Goal: Navigation & Orientation: Go to known website

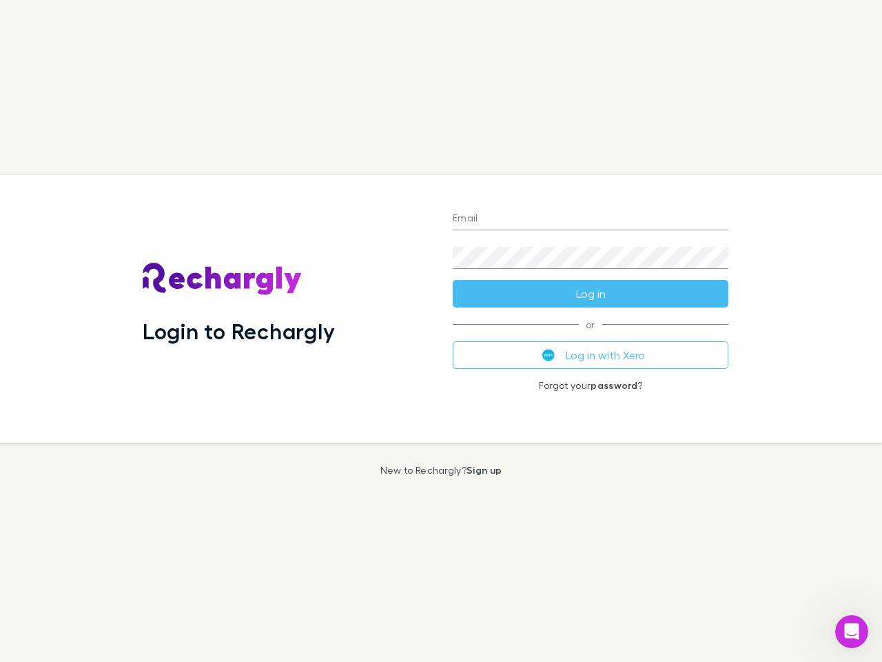
click at [441, 331] on div "Login to Rechargly" at bounding box center [287, 308] width 310 height 267
click at [591, 219] on input "Email" at bounding box center [591, 219] width 276 height 22
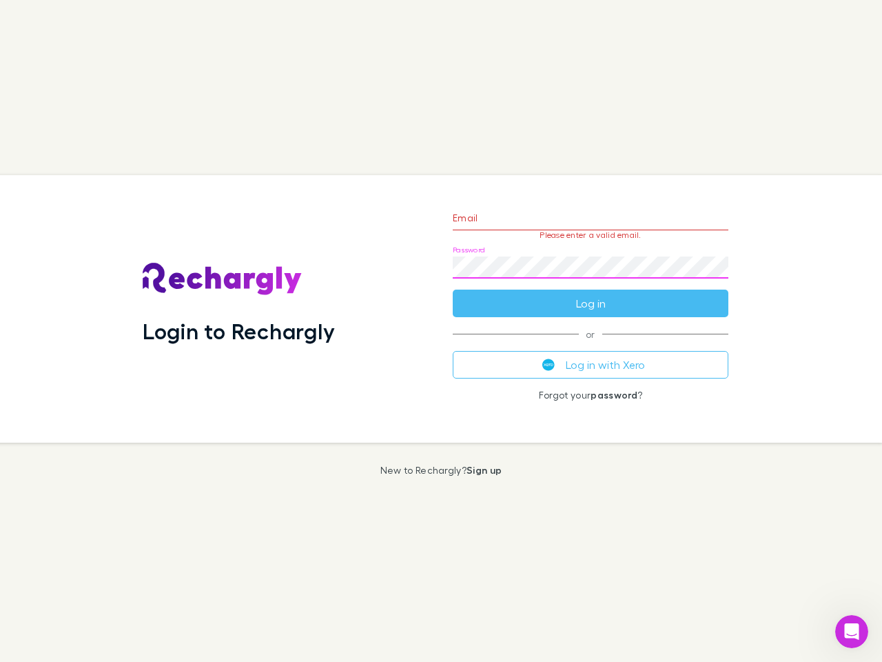
click at [591, 294] on form "Email Please enter a valid email. Password Log in" at bounding box center [591, 257] width 276 height 120
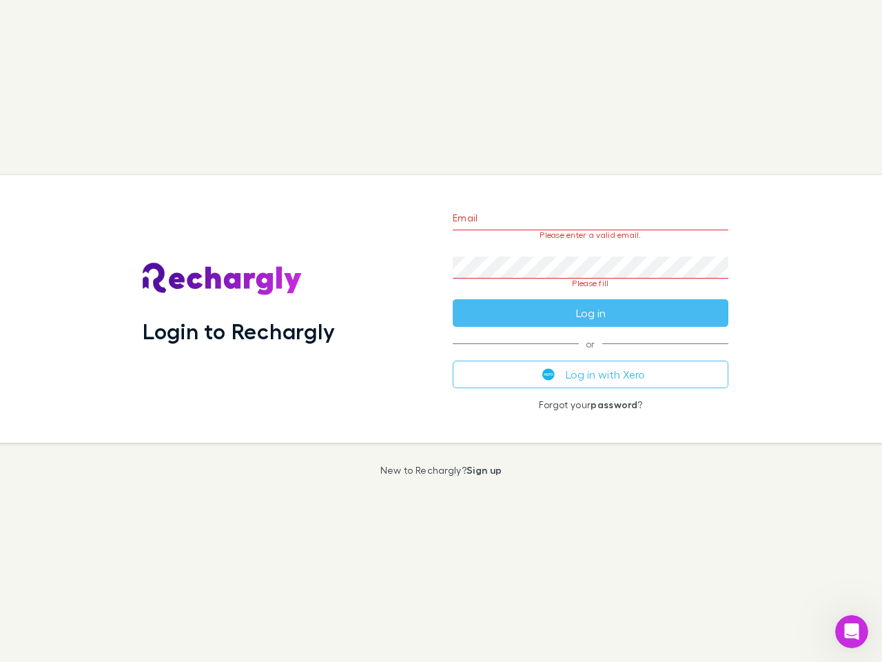
click at [591, 355] on div "Email Please enter a valid email. Password Please fill Log in or Log in with Xe…" at bounding box center [591, 308] width 298 height 267
click at [852, 632] on icon "Open Intercom Messenger" at bounding box center [852, 631] width 23 height 23
